Goal: Task Accomplishment & Management: Complete application form

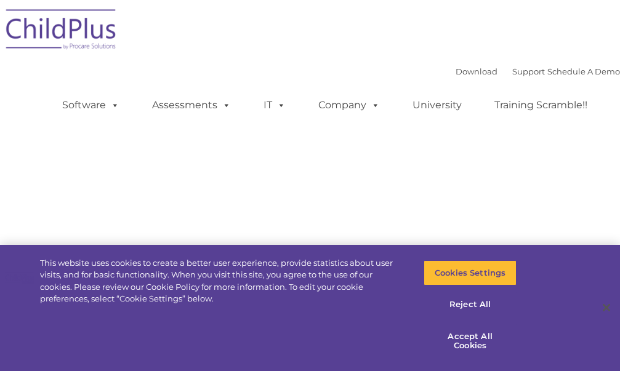
select select "MEDIUM"
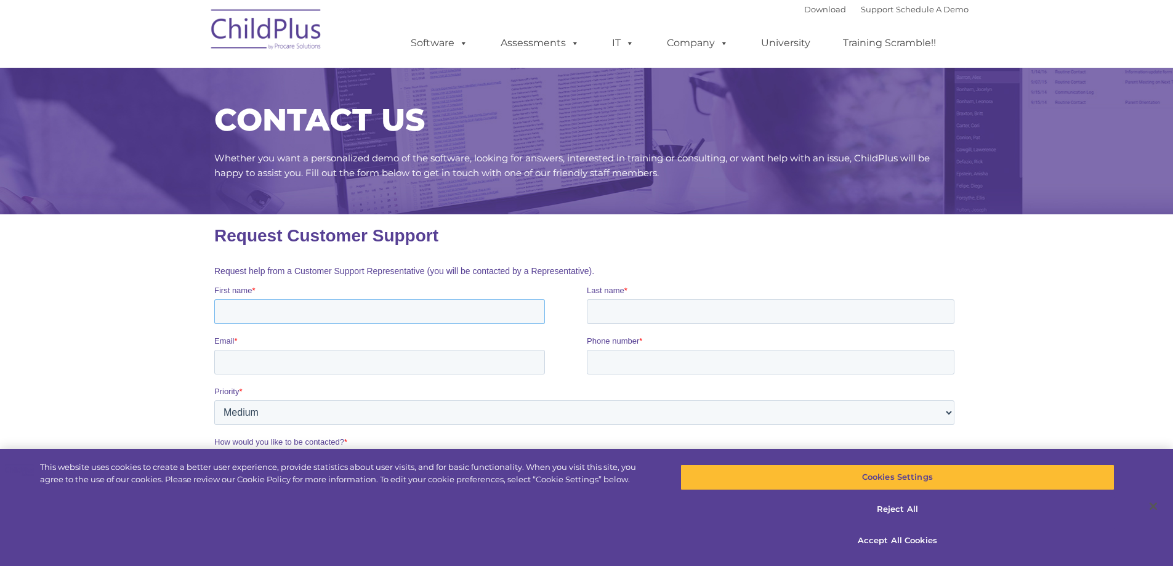
drag, startPoint x: 341, startPoint y: 302, endPoint x: 593, endPoint y: 392, distance: 267.7
click at [342, 302] on input "First name *" at bounding box center [379, 311] width 331 height 25
type input "[PERSON_NAME]"
type input "Matadin"
type input "[EMAIL_ADDRESS][DOMAIN_NAME]"
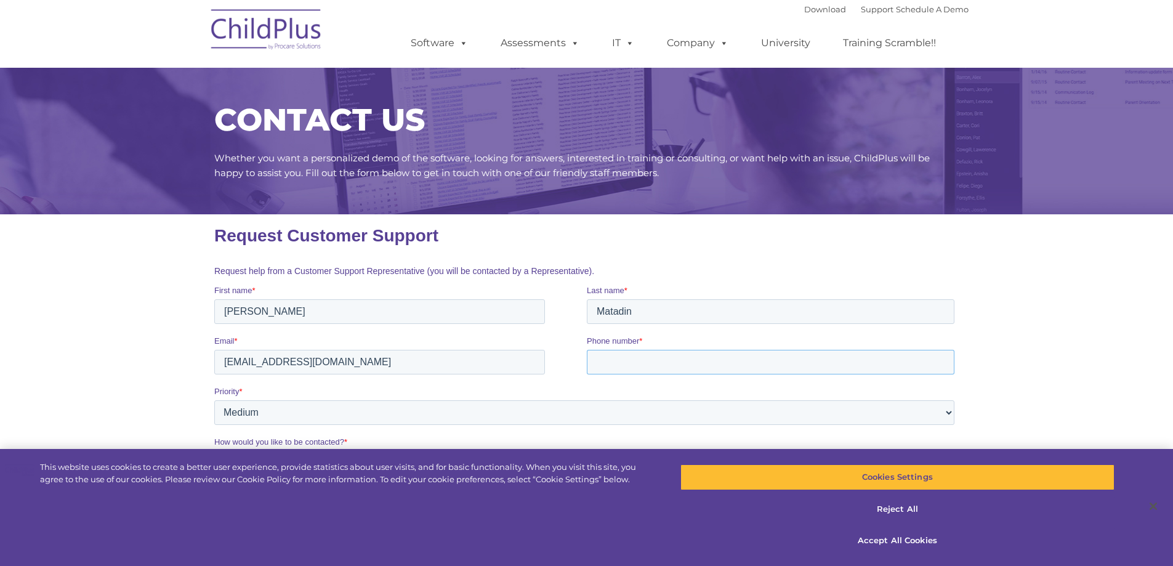
click at [619, 361] on input "Phone number *" at bounding box center [770, 362] width 368 height 25
type input "[PHONE_NUMBER]"
click at [457, 371] on select "Please Select Low Medium High" at bounding box center [584, 412] width 740 height 25
select select "HIGH"
click at [214, 371] on select "Please Select Low Medium High" at bounding box center [584, 412] width 740 height 25
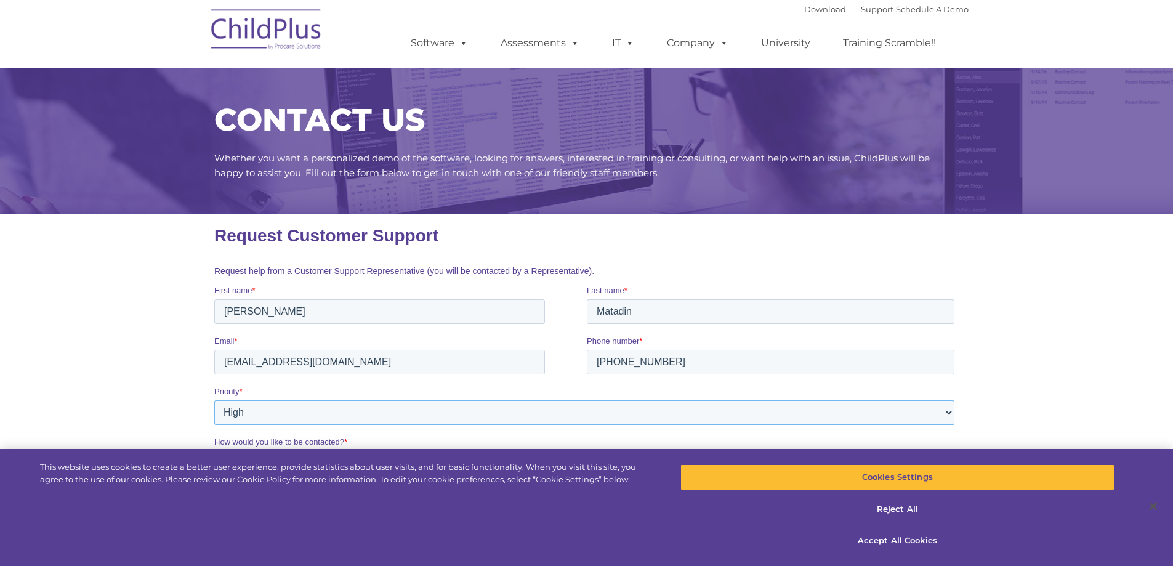
scroll to position [246, 0]
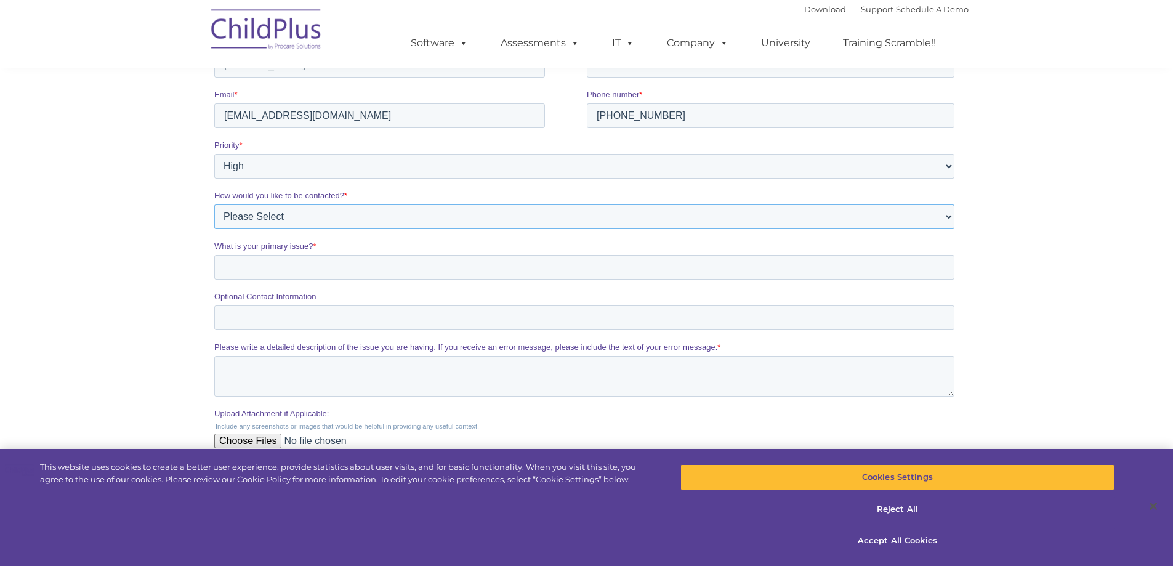
click at [325, 212] on select "Please Select Phone Email" at bounding box center [584, 216] width 740 height 25
select select "Phone"
click at [214, 229] on select "Please Select Phone Email" at bounding box center [584, 216] width 740 height 25
click at [296, 275] on input "What is your primary issue? *" at bounding box center [584, 267] width 740 height 25
type input "Attendance for PY [DATE]-[DATE]"
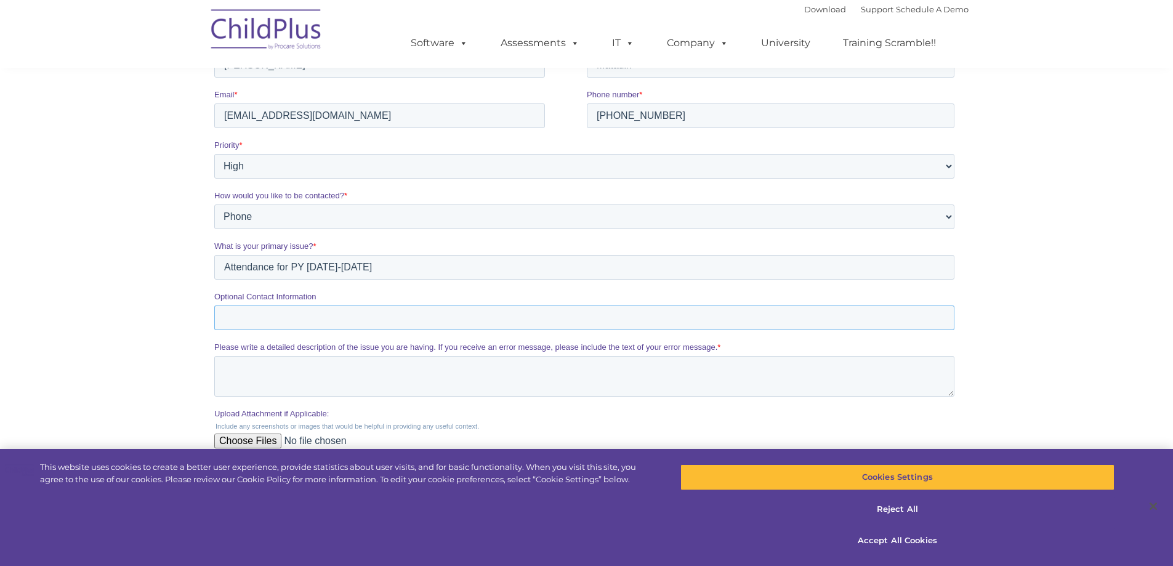
click at [277, 313] on input "Optional Contact Information" at bounding box center [584, 317] width 740 height 25
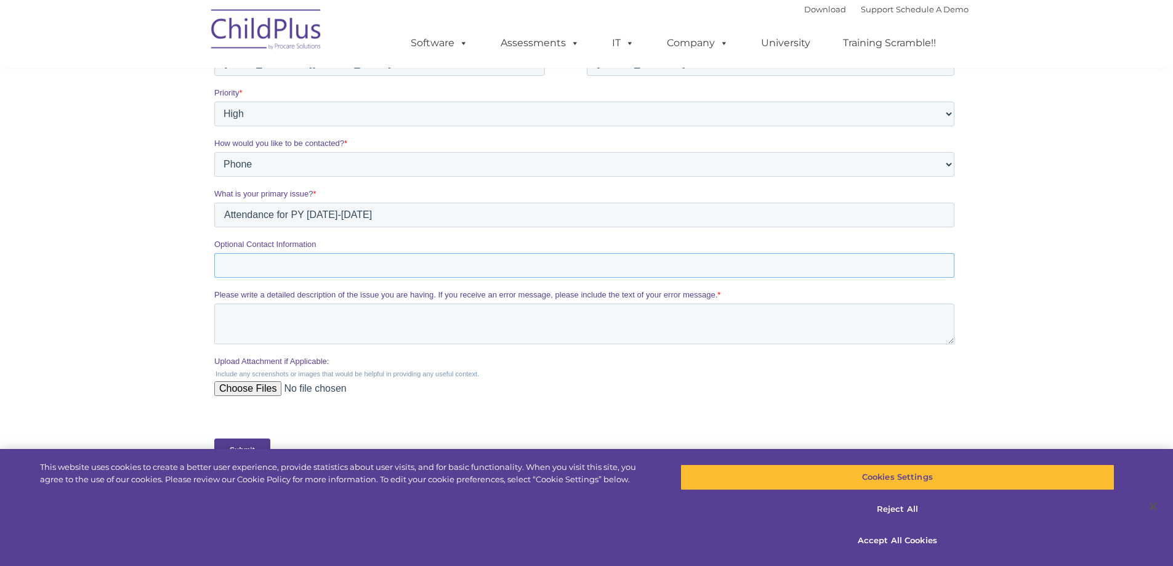
scroll to position [369, 0]
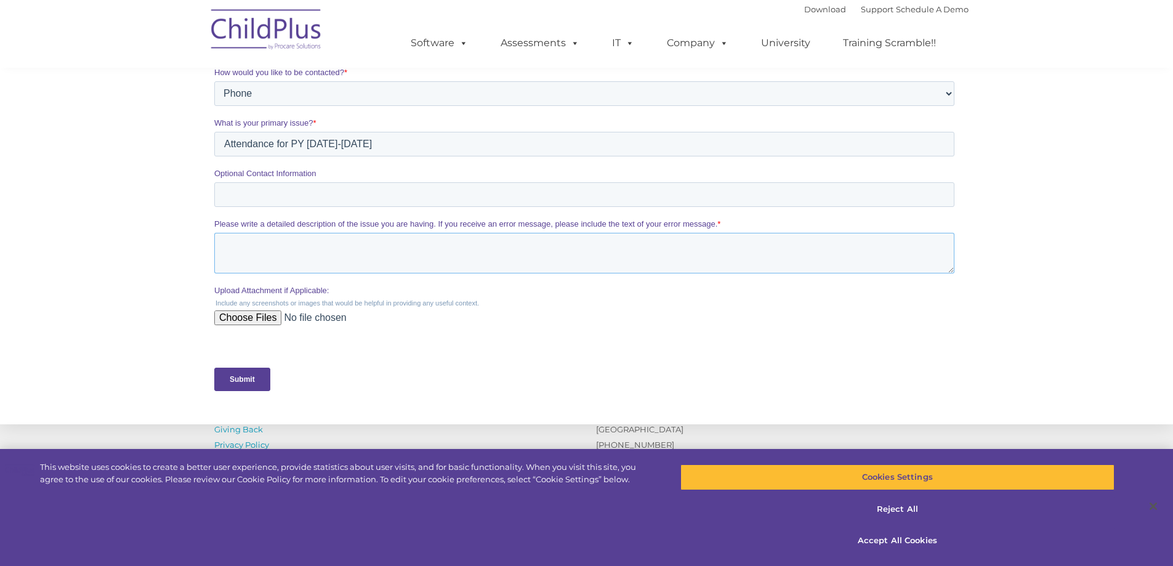
click at [324, 240] on textarea "Please write a detailed description of the issue you are having. If you receive…" at bounding box center [584, 253] width 740 height 41
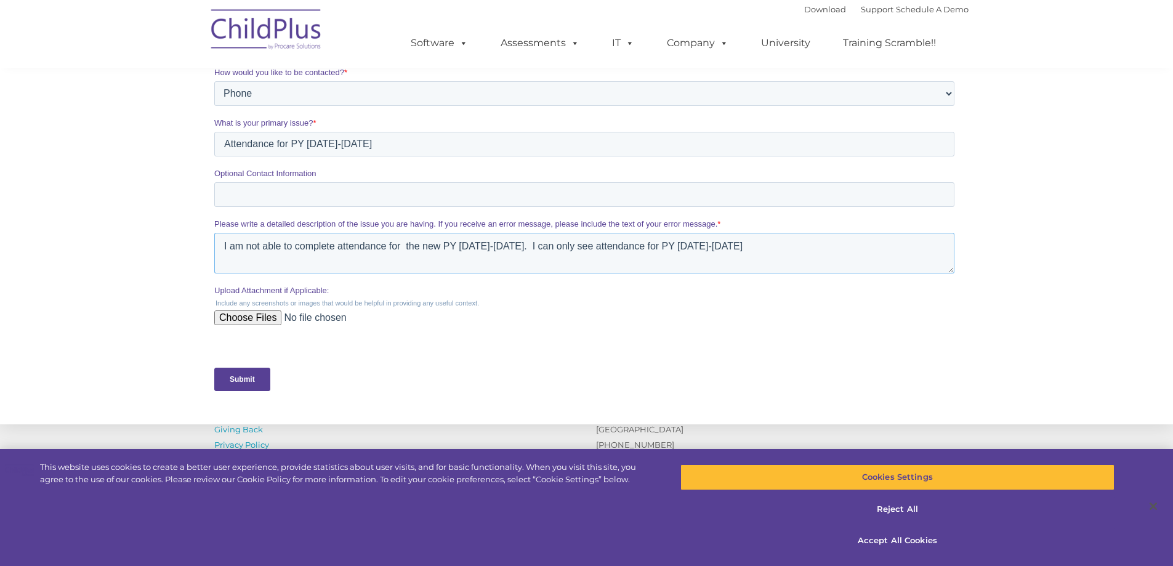
type textarea "I am not able to complete attendance for the new PY [DATE]-[DATE]. I can only s…"
click at [241, 371] on input "Submit" at bounding box center [242, 379] width 56 height 23
